Goal: Use online tool/utility: Utilize a website feature to perform a specific function

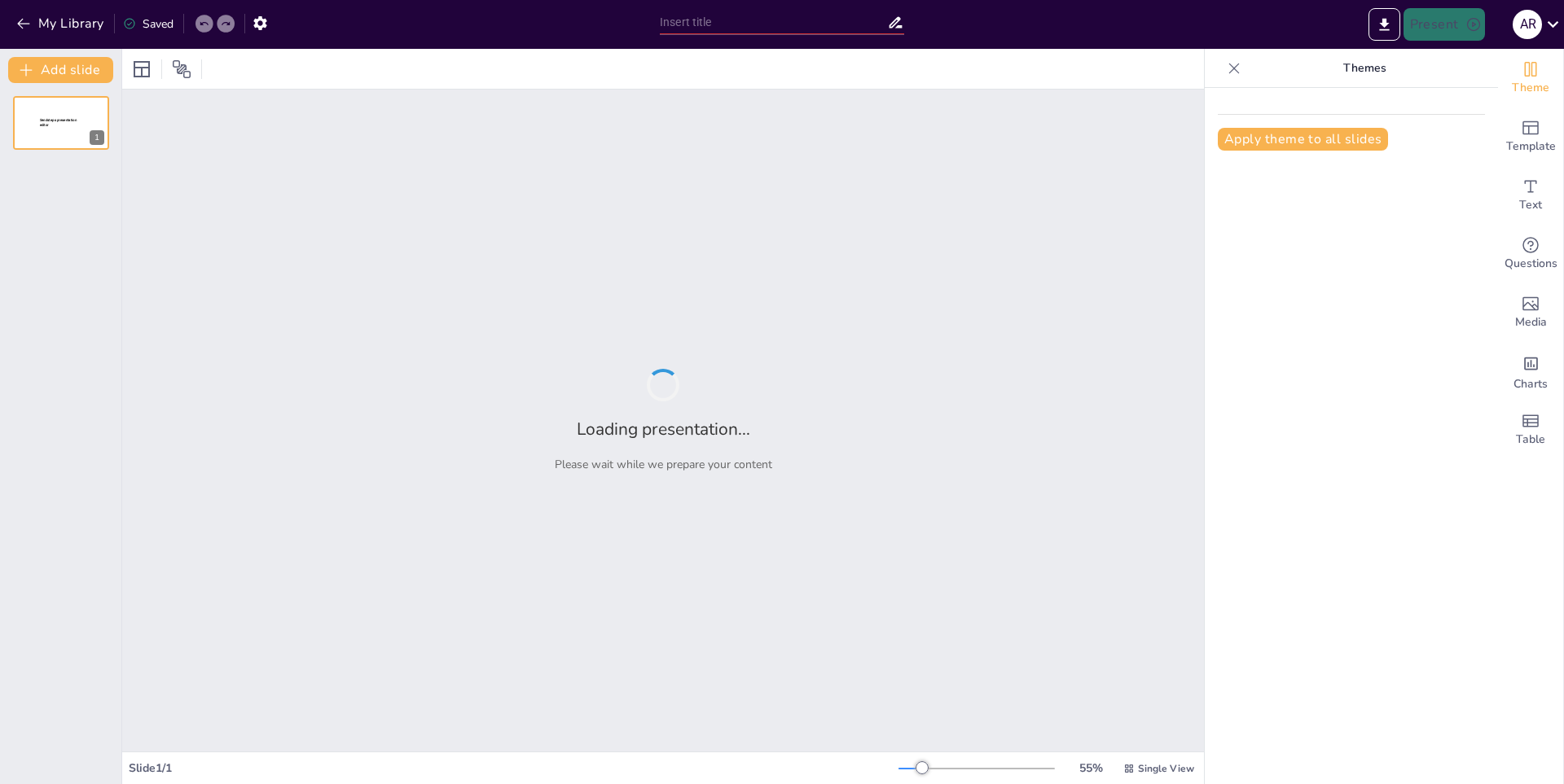
type input "New Sendsteps"
type input "La Creación y el Pensamiento: Un Análisis de Oinos y Agathos"
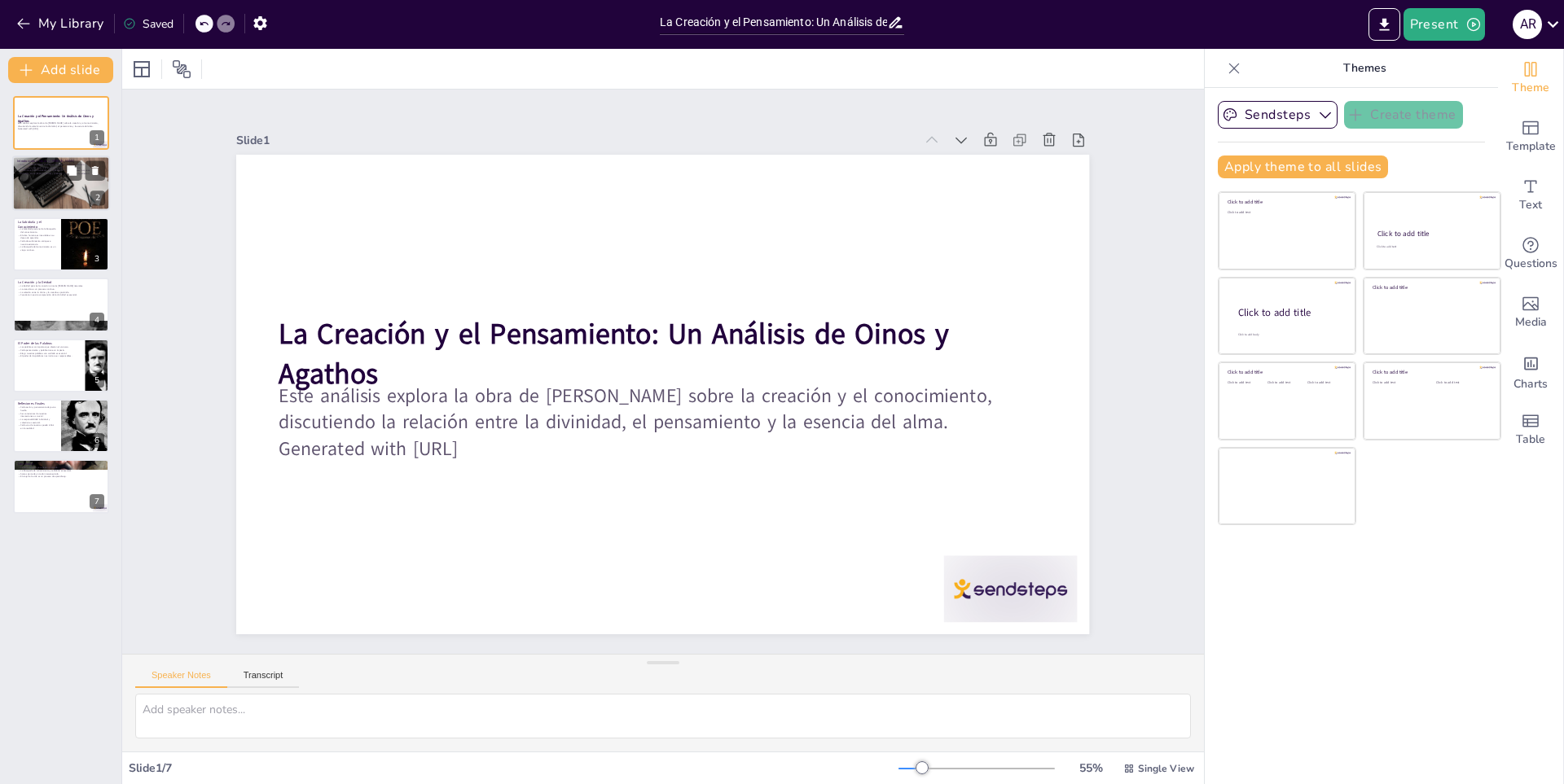
click at [52, 187] on div at bounding box center [61, 184] width 97 height 65
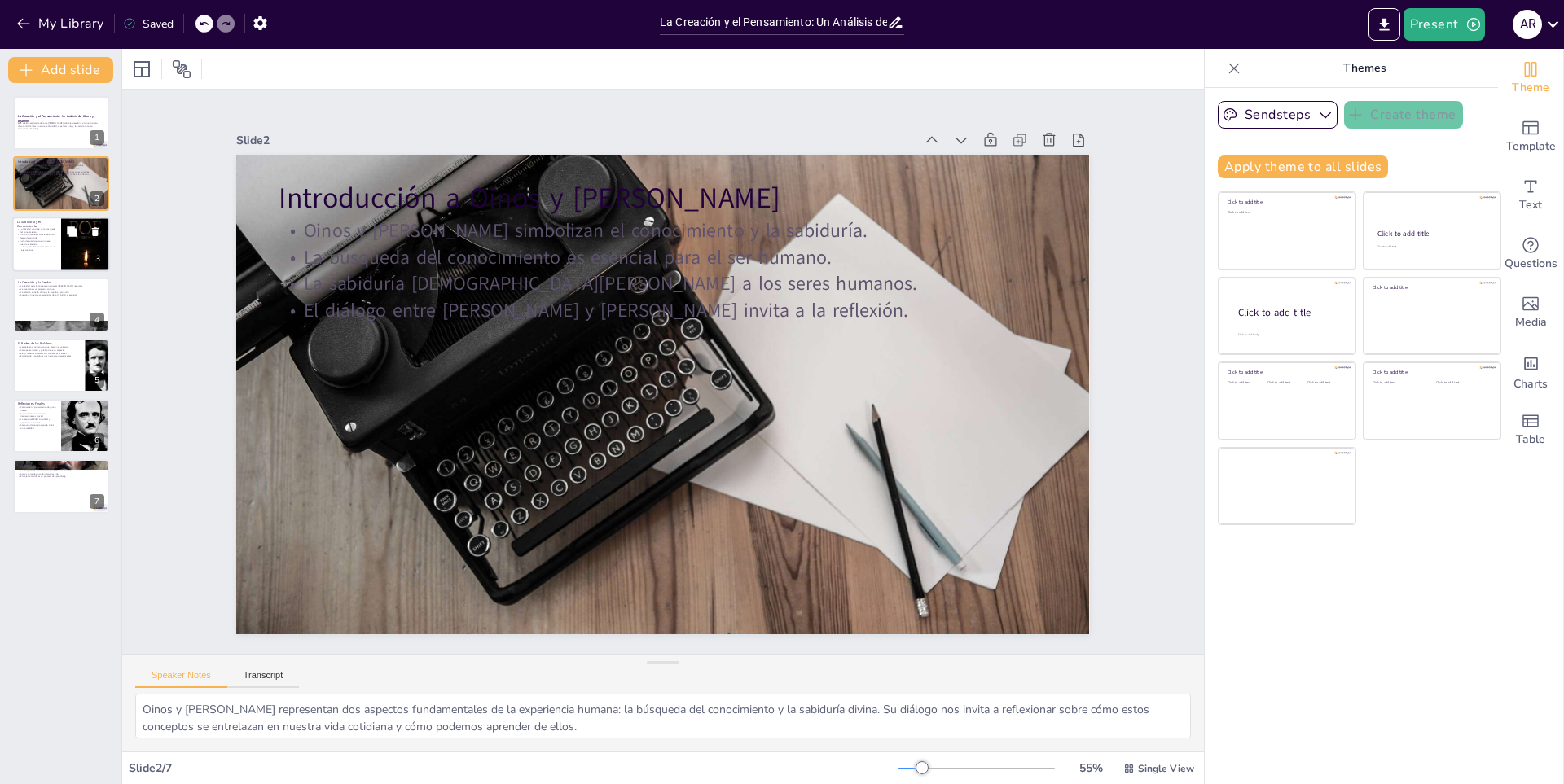
click at [91, 251] on div at bounding box center [85, 244] width 49 height 76
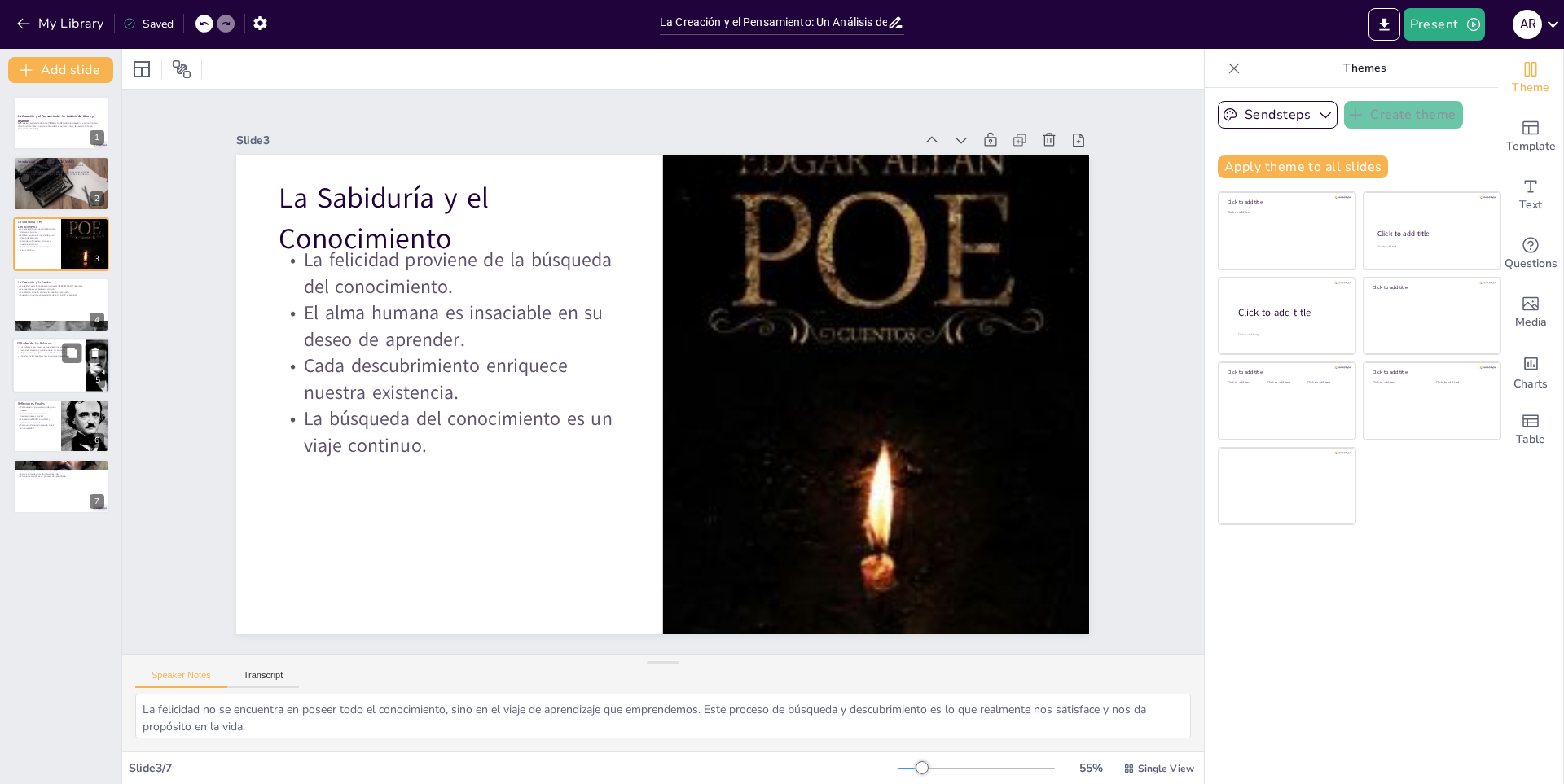
click at [77, 337] on div "La Creación y el Pensamiento: Un Análisis de Oinos y Agathos Este análisis expl…" at bounding box center [61, 305] width 121 height 418
click at [60, 291] on p "La relación entre lo divino y lo creado es profunda." at bounding box center [61, 292] width 88 height 3
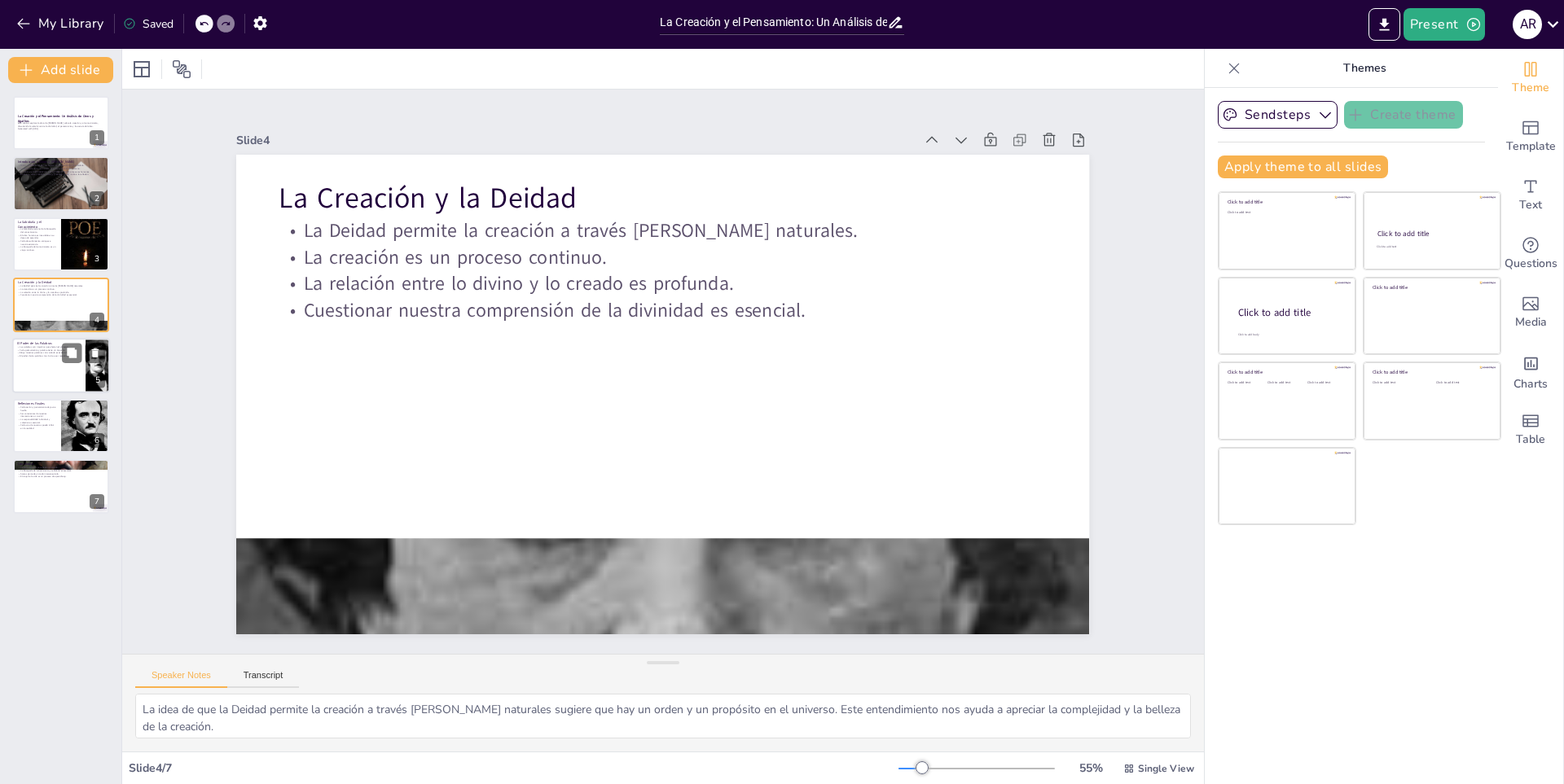
click at [57, 354] on p "El poder de las palabras nos invita a ser responsables." at bounding box center [49, 355] width 64 height 3
type textarea "Reconocer que nuestras palabras son impulsos que afectan el universo nos lleva …"
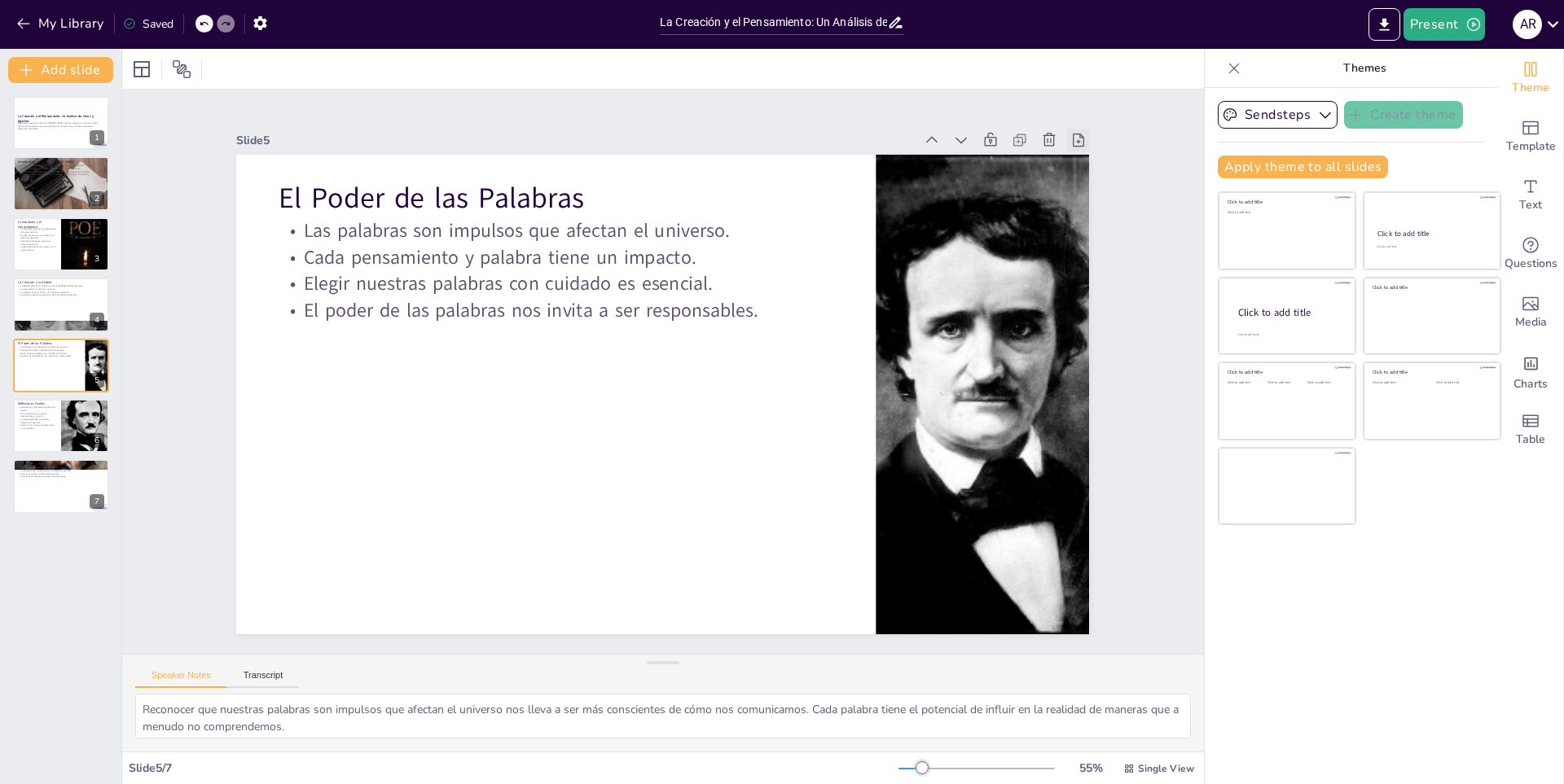
click at [1090, 176] on icon at bounding box center [1099, 185] width 18 height 18
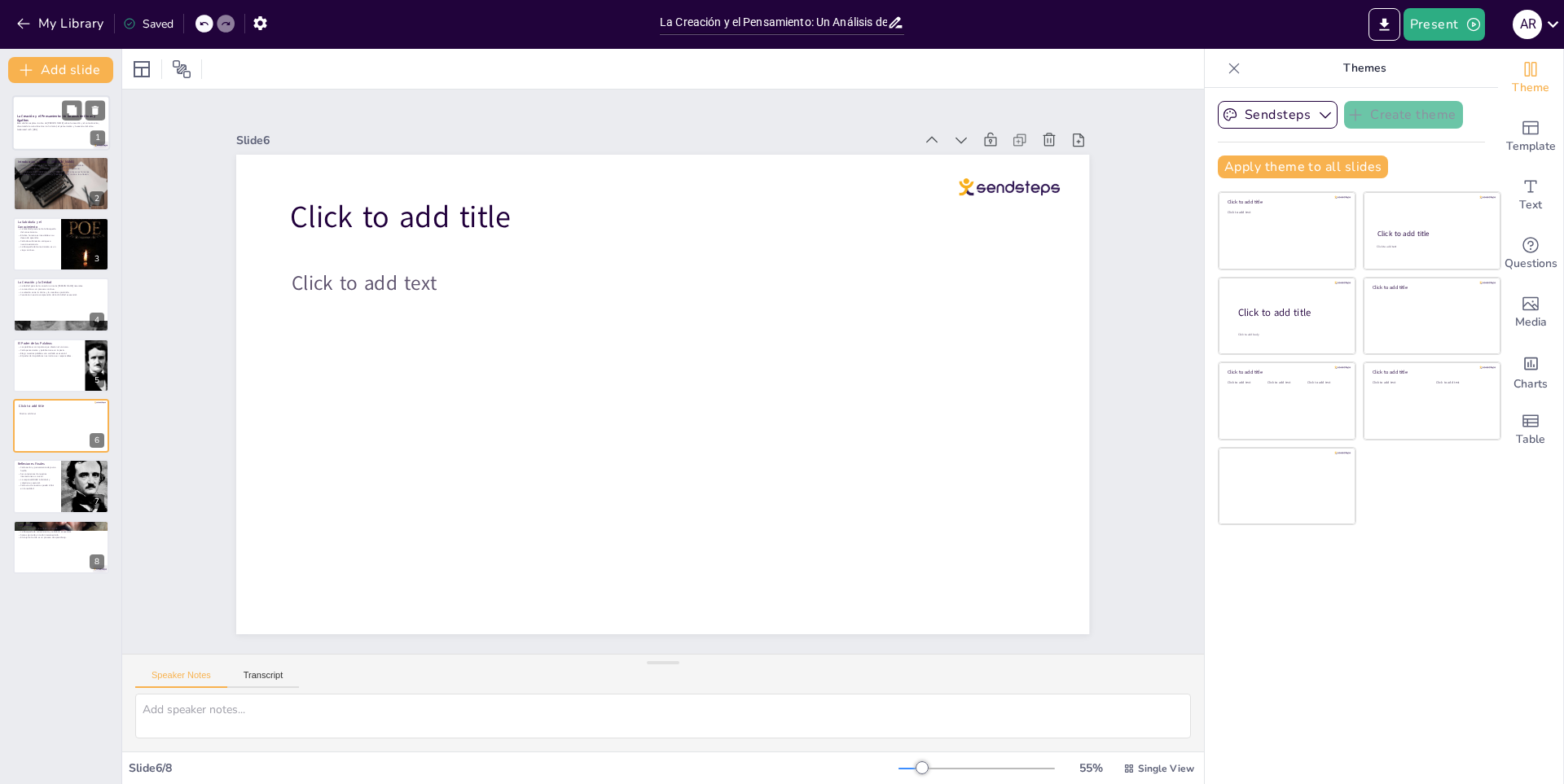
click at [72, 122] on p "Este análisis explora la obra de Edgar Allan Poe sobre la creación y el conocim…" at bounding box center [61, 124] width 88 height 6
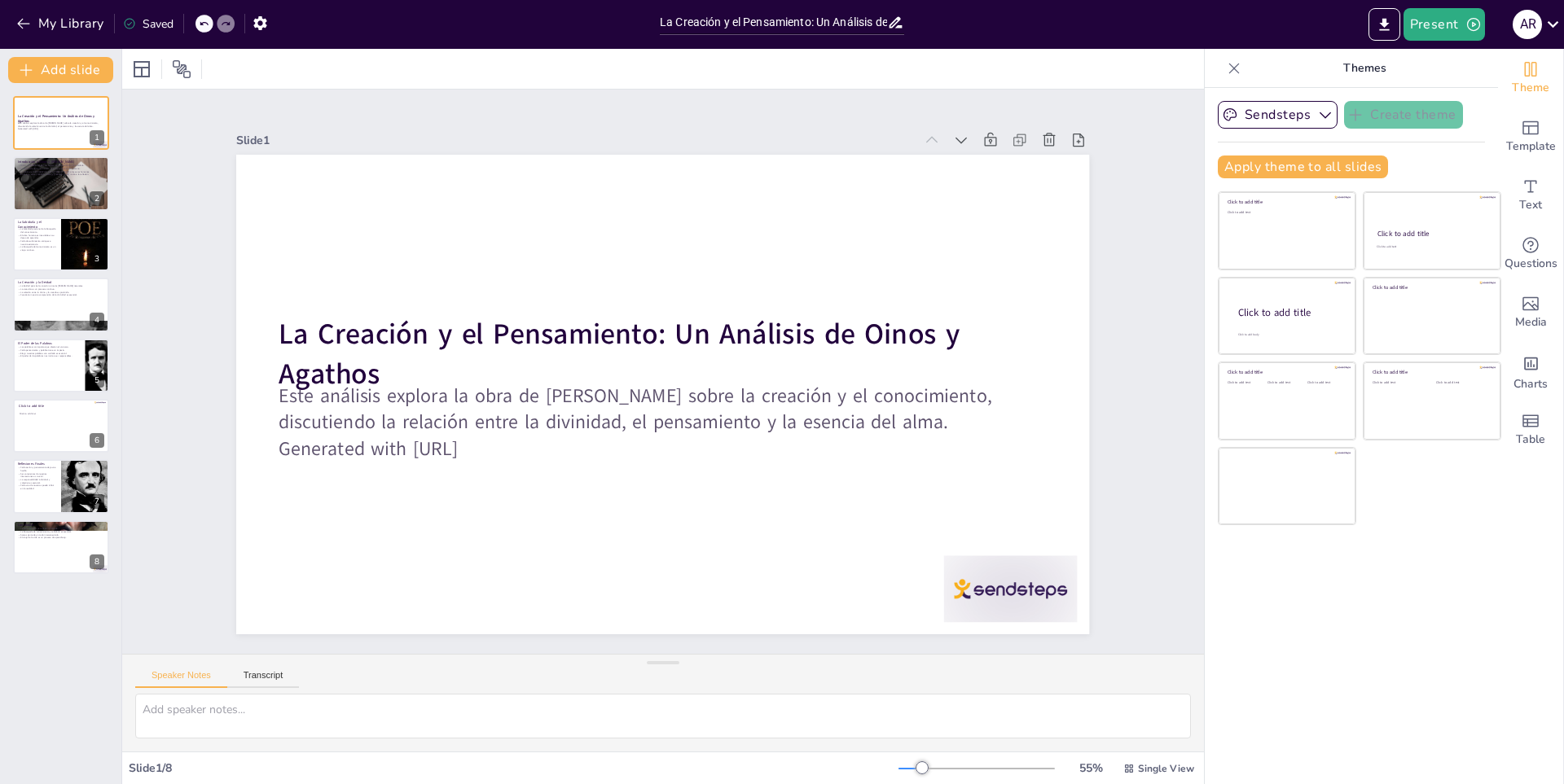
click at [1221, 67] on div at bounding box center [1234, 68] width 26 height 26
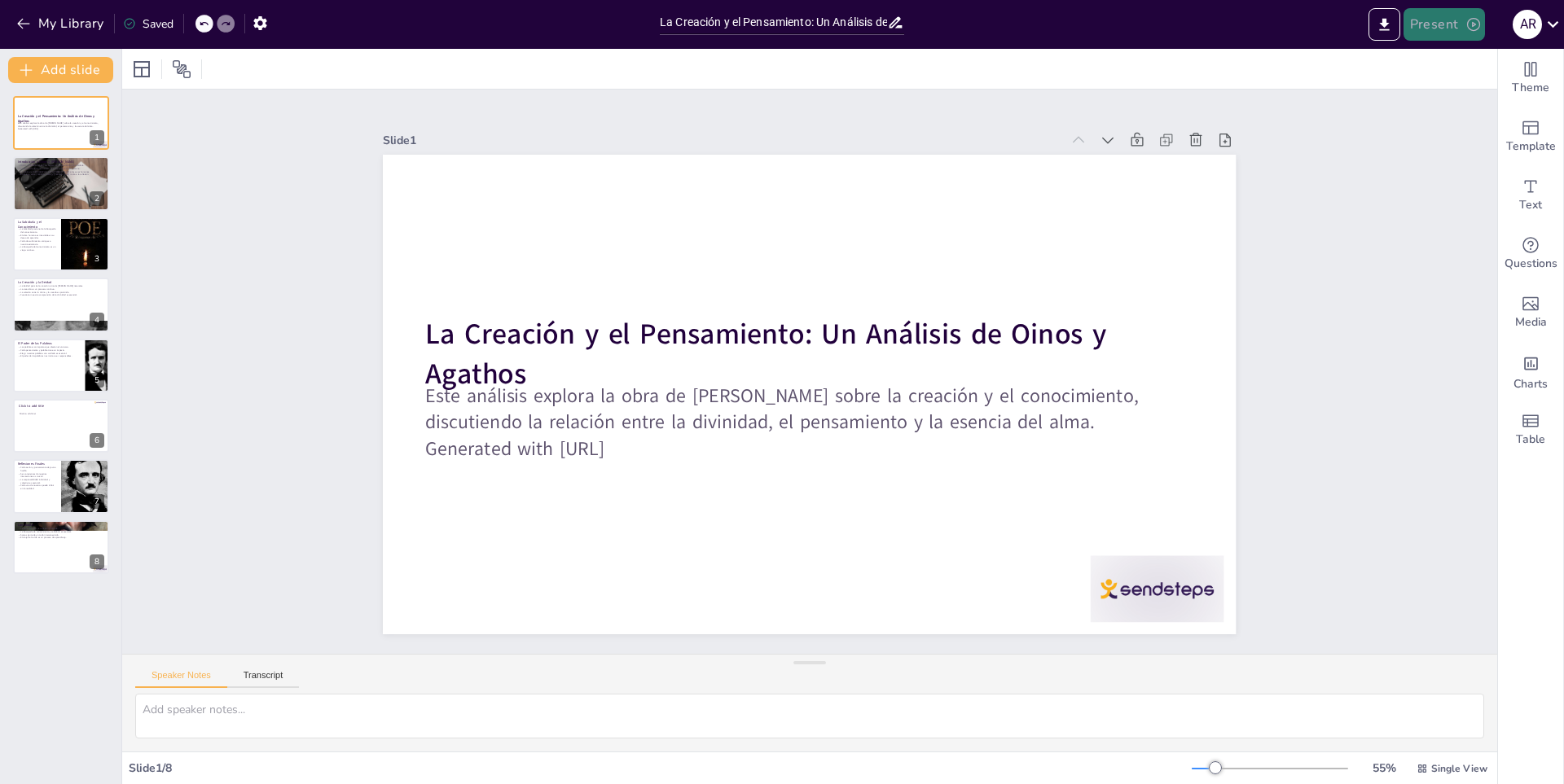
click at [1426, 18] on button "Present" at bounding box center [1445, 24] width 81 height 33
click at [1448, 58] on font "Presentación de vista previa" at bounding box center [1485, 61] width 136 height 12
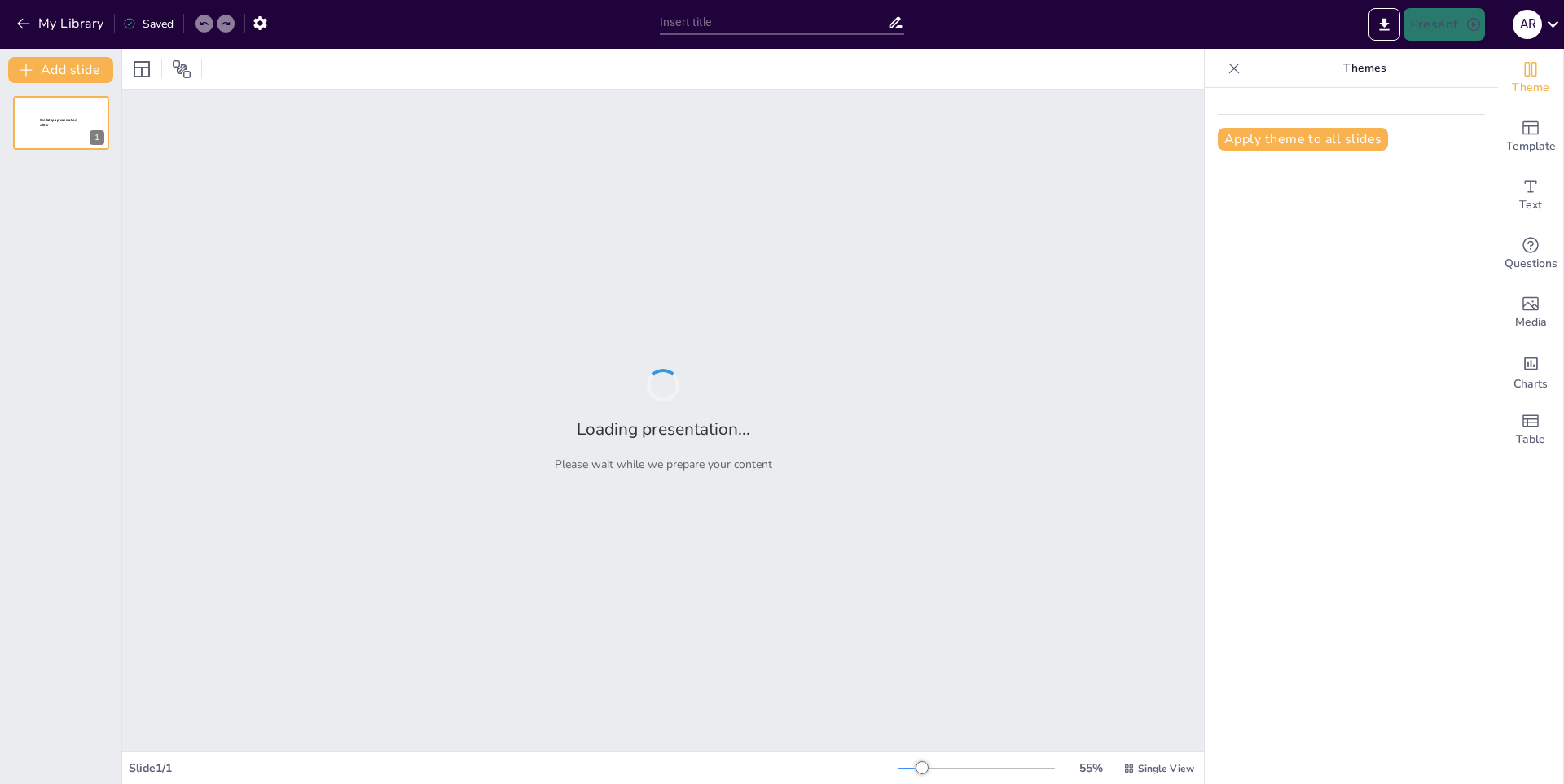
type input "La Creación y el Pensamiento: Un Análisis de Oinos y Agathos"
